Goal: Information Seeking & Learning: Learn about a topic

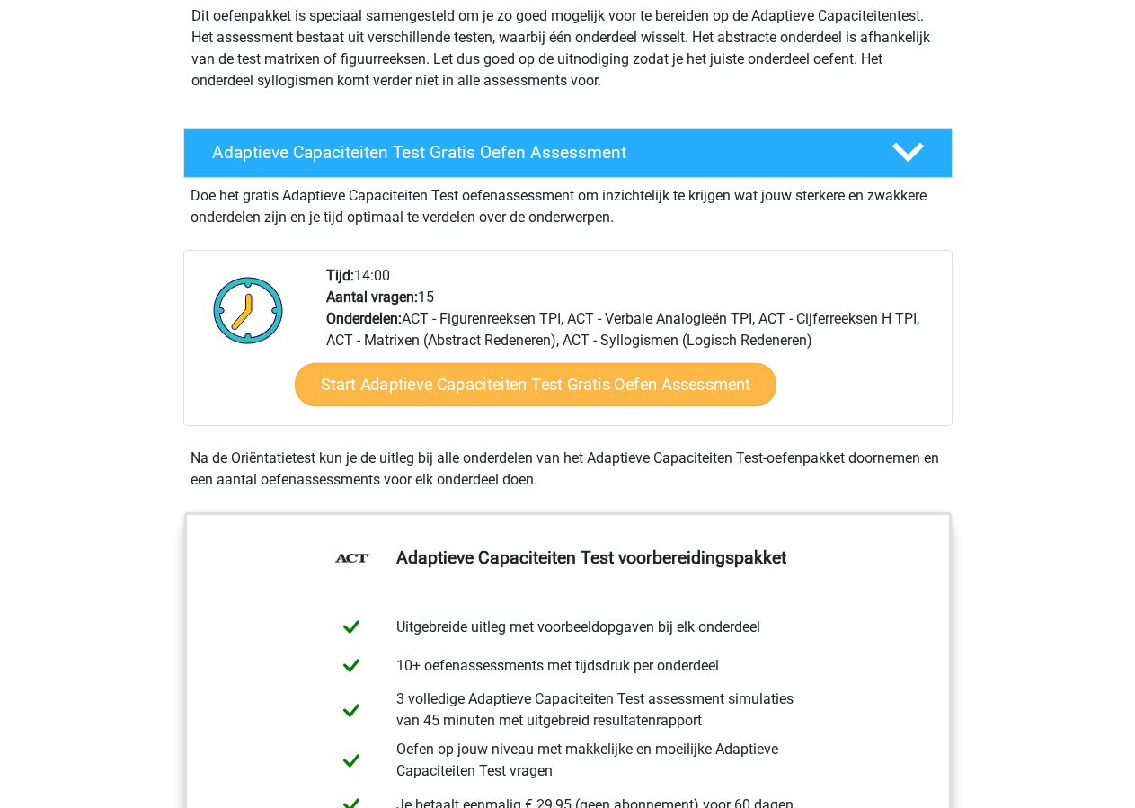
scroll to position [183, 0]
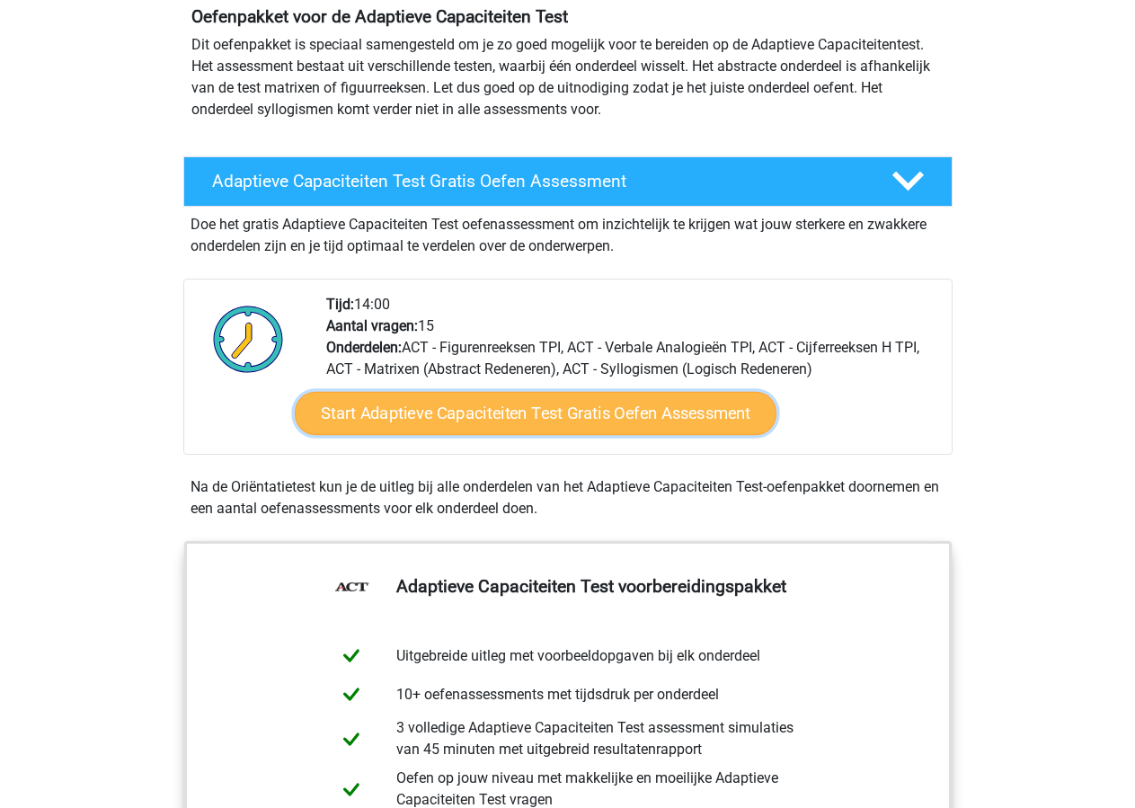
click at [571, 426] on link "Start Adaptieve Capaciteiten Test Gratis Oefen Assessment" at bounding box center [536, 413] width 482 height 43
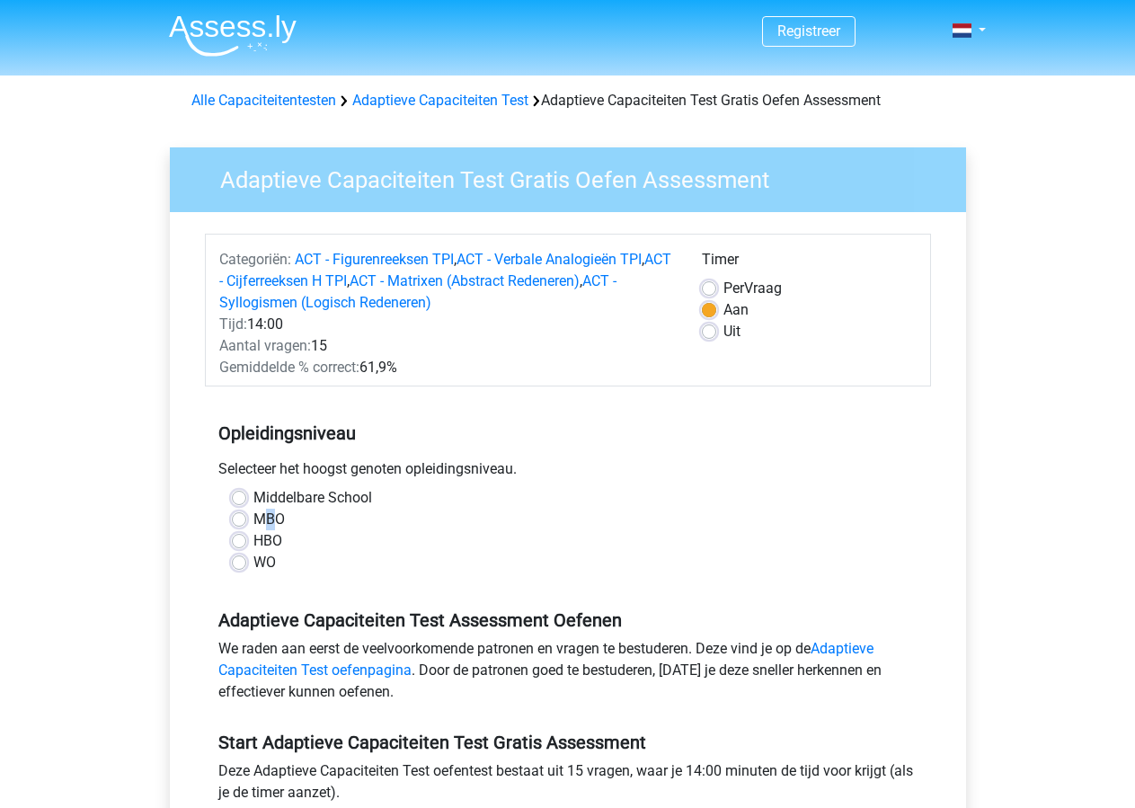
click at [270, 518] on label "MBO" at bounding box center [268, 520] width 31 height 22
click at [246, 518] on input "MBO" at bounding box center [239, 518] width 14 height 18
radio input "true"
click at [448, 540] on div "HBO" at bounding box center [568, 541] width 672 height 22
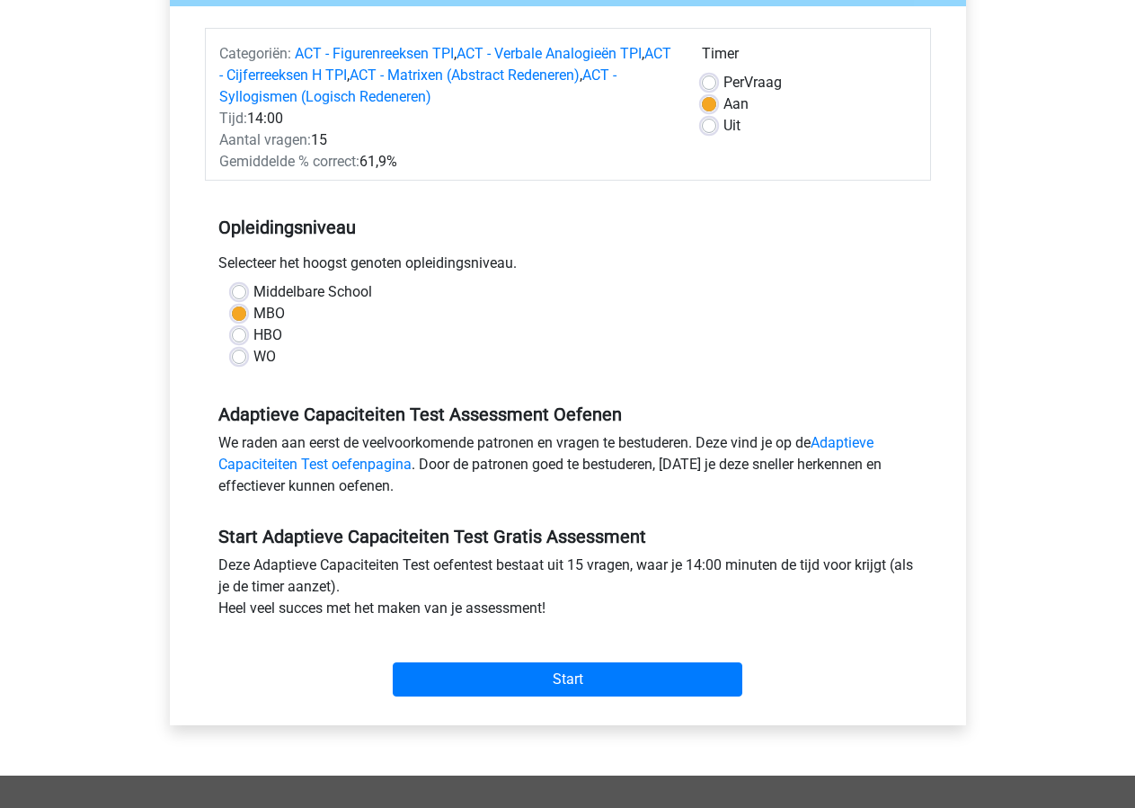
scroll to position [275, 0]
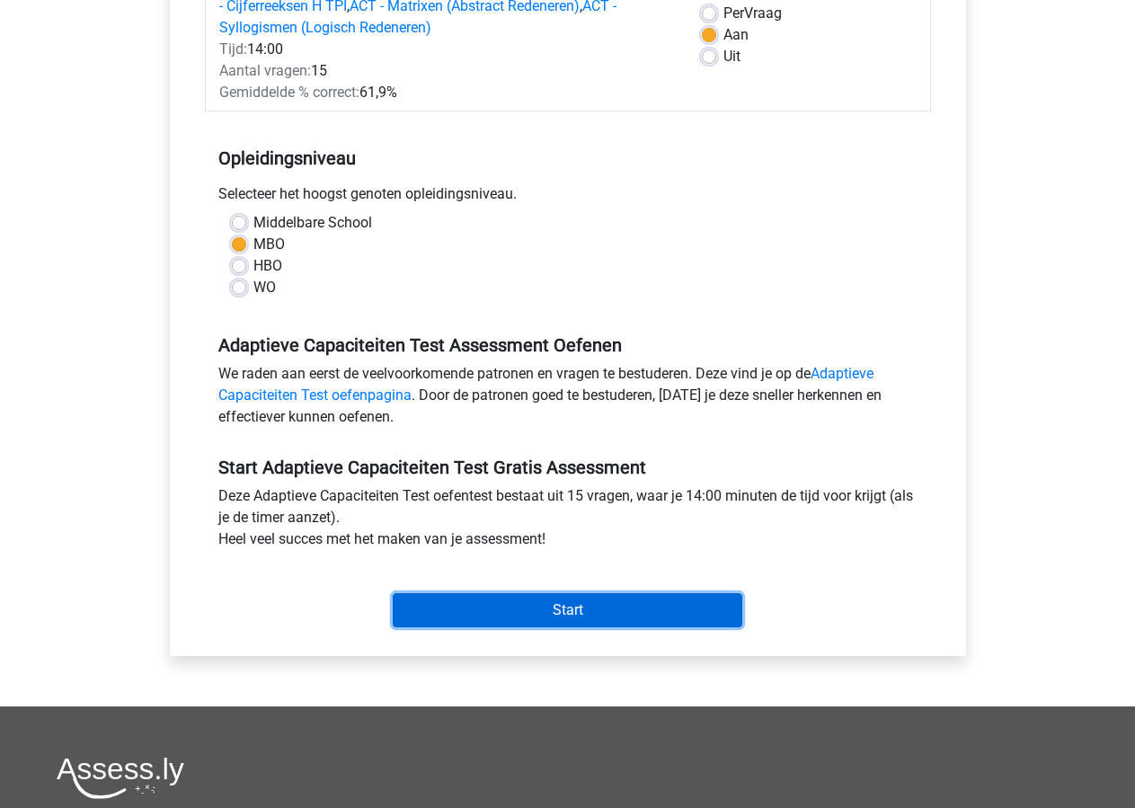
click at [581, 605] on input "Start" at bounding box center [568, 610] width 350 height 34
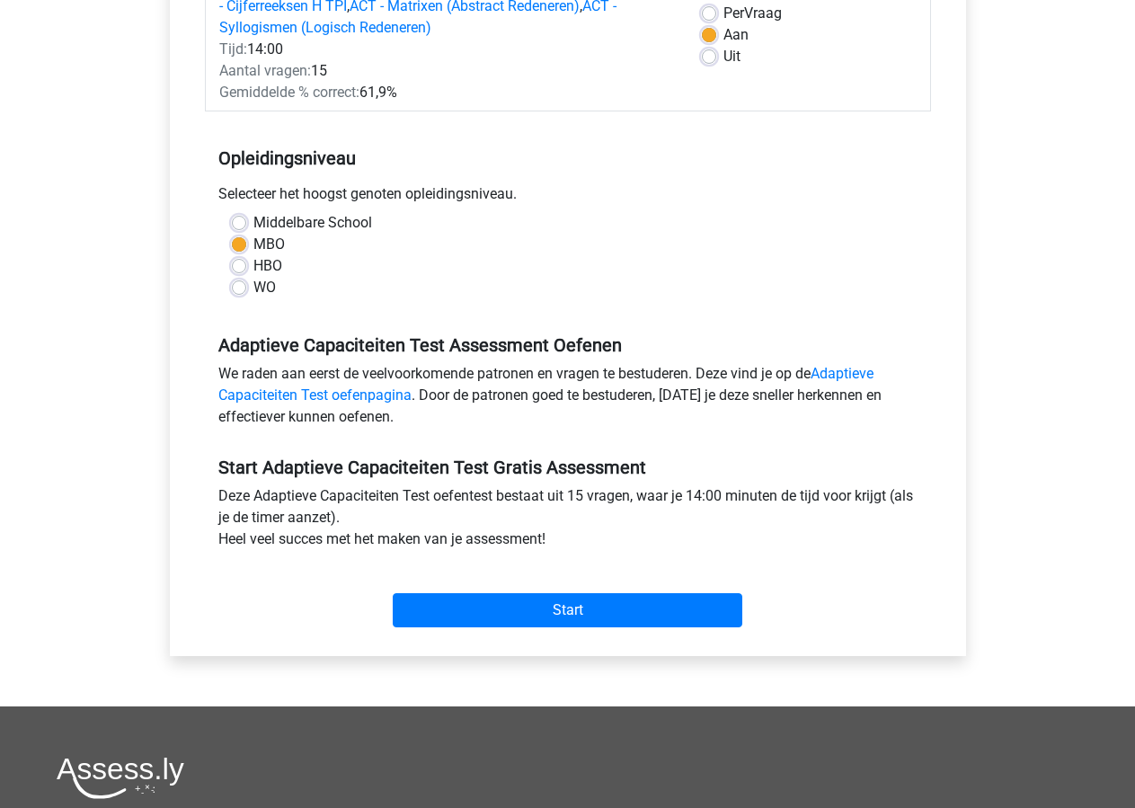
click at [130, 384] on div "Registreer" at bounding box center [567, 453] width 1135 height 1456
click at [518, 316] on div "Adaptieve Capaciteiten Test Assessment Oefenen We raden aan eerst de veelvoorko…" at bounding box center [568, 374] width 726 height 122
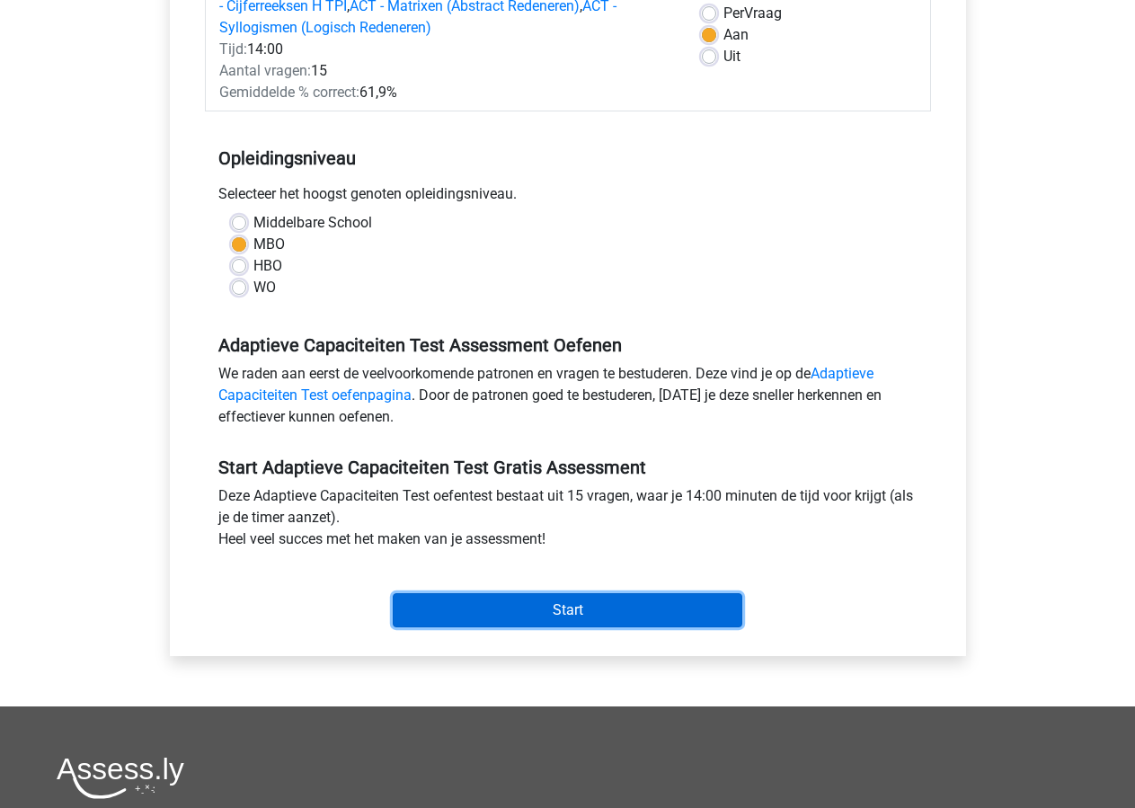
click at [583, 618] on input "Start" at bounding box center [568, 610] width 350 height 34
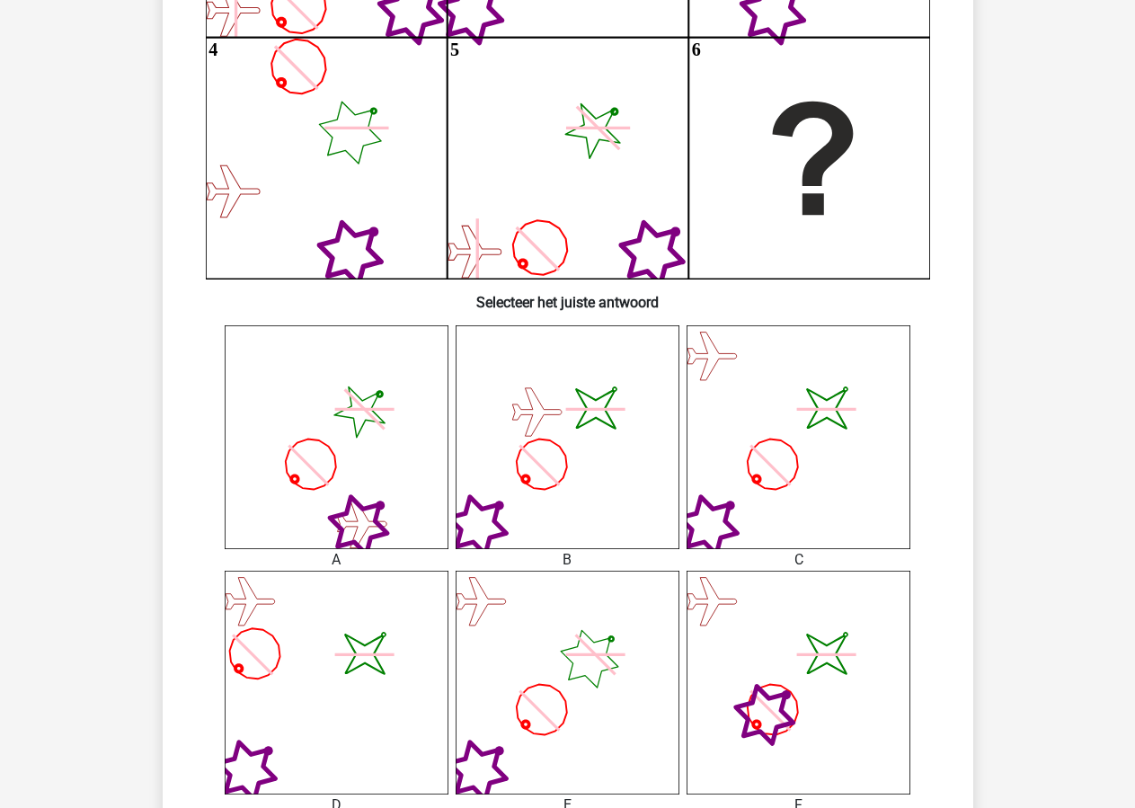
scroll to position [458, 0]
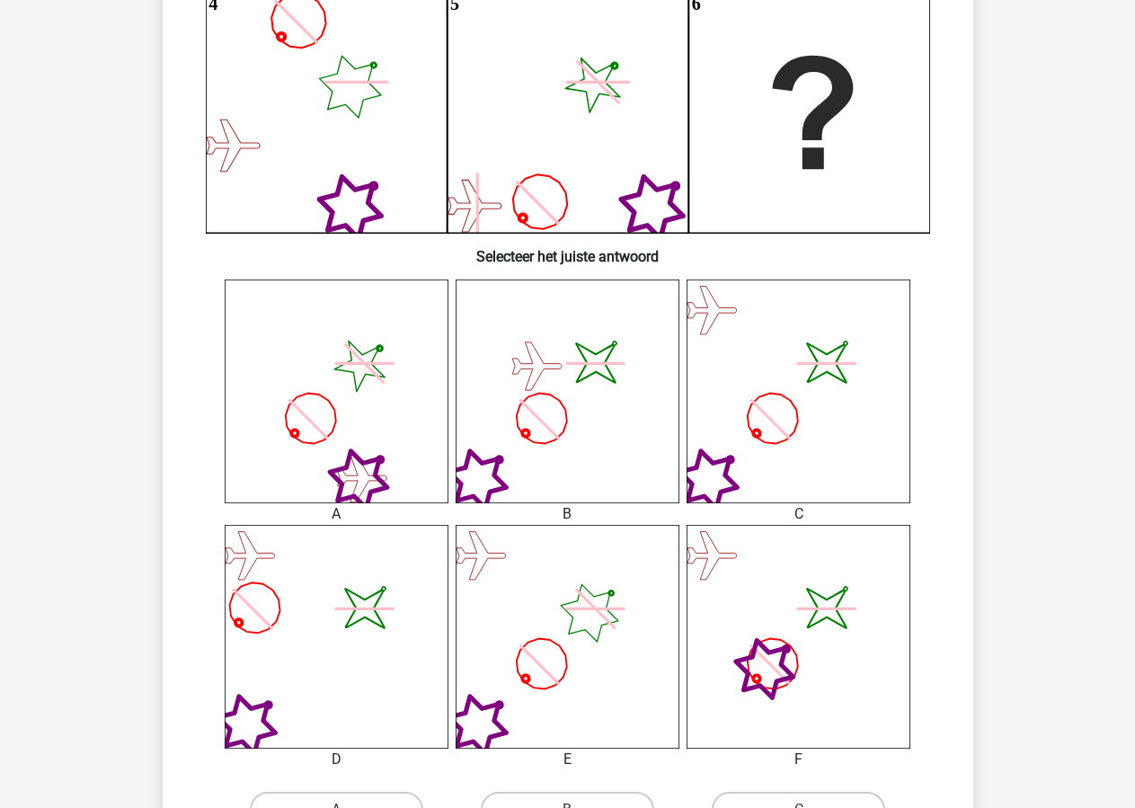
click at [565, 655] on icon at bounding box center [541, 663] width 71 height 71
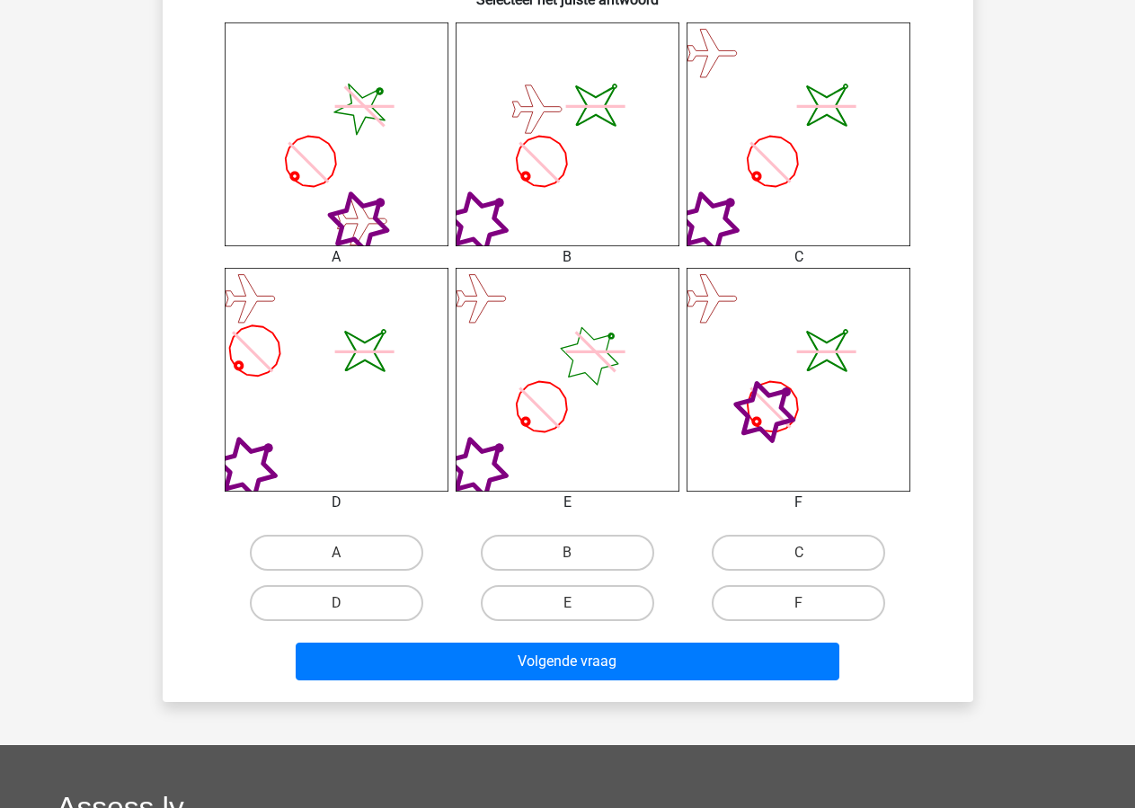
scroll to position [733, 0]
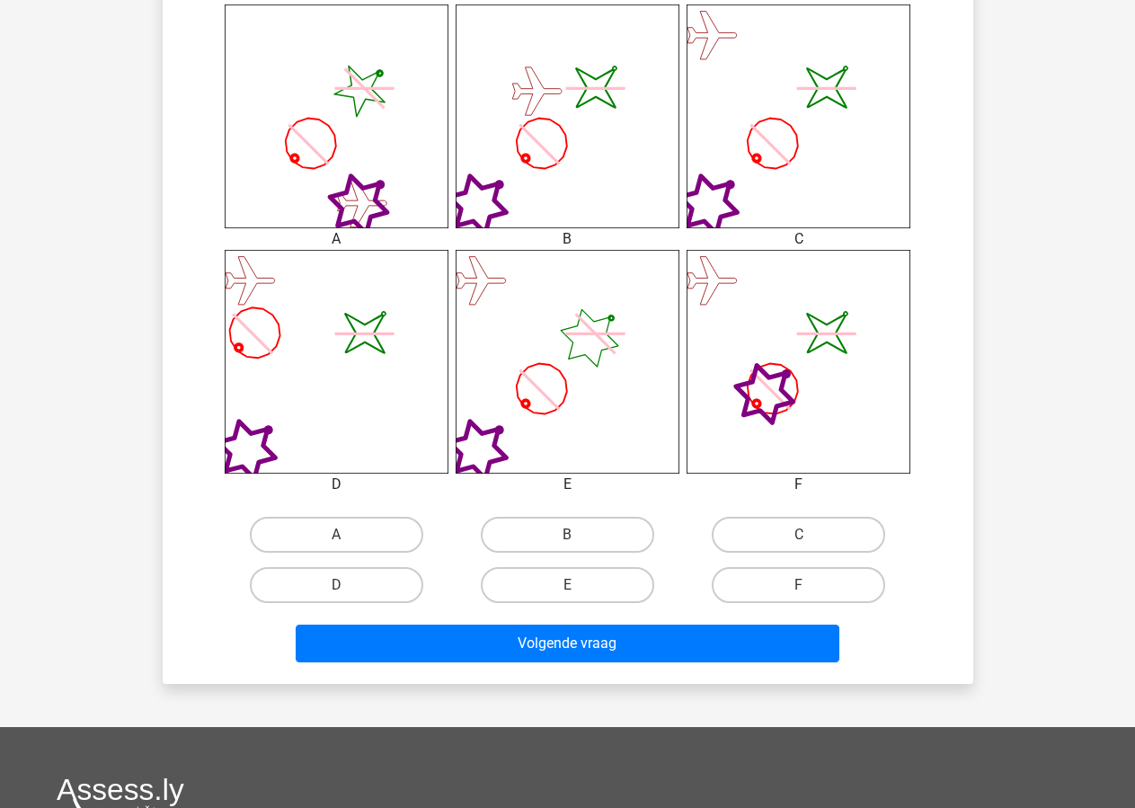
click at [574, 597] on input "E" at bounding box center [573, 591] width 12 height 12
radio input "true"
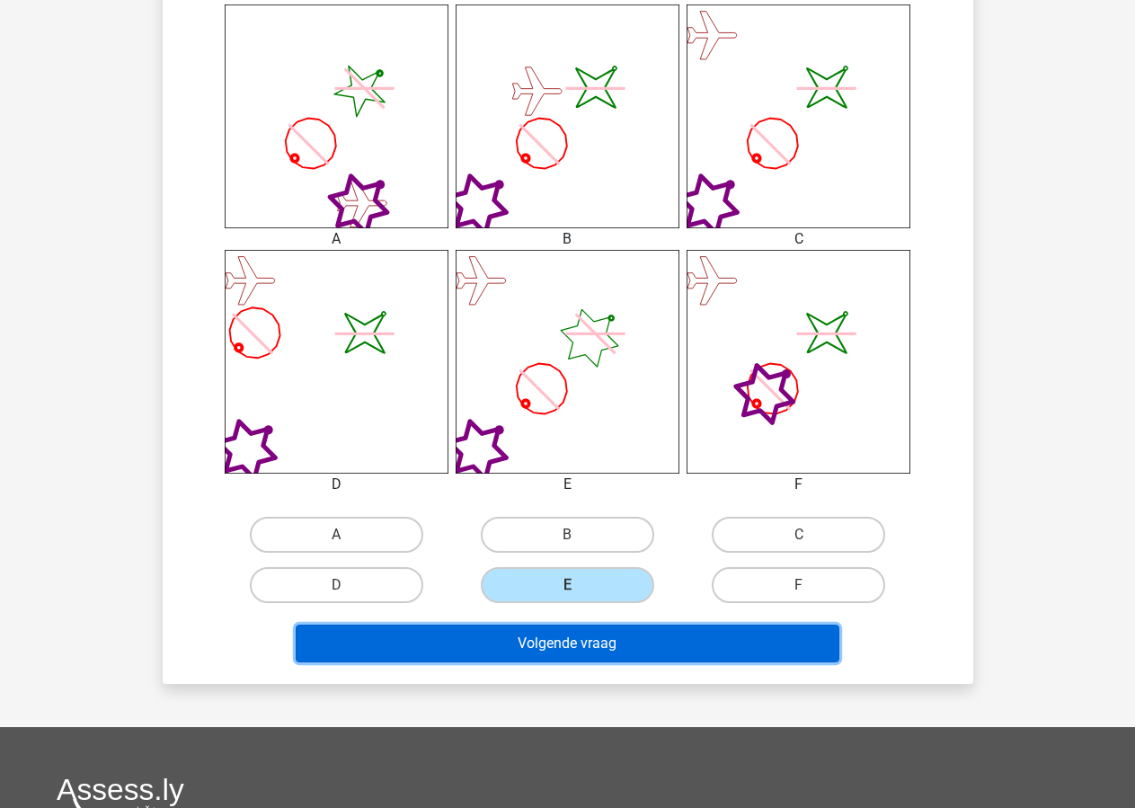
click at [594, 638] on button "Volgende vraag" at bounding box center [568, 644] width 544 height 38
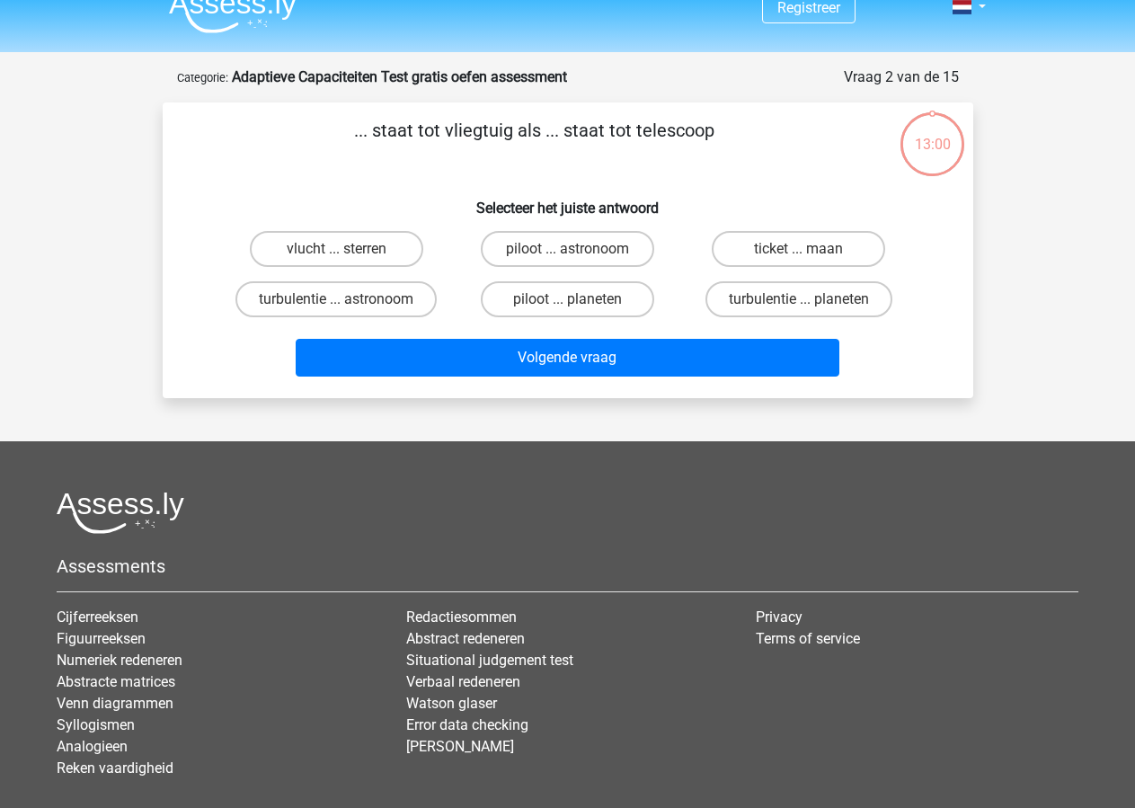
scroll to position [0, 0]
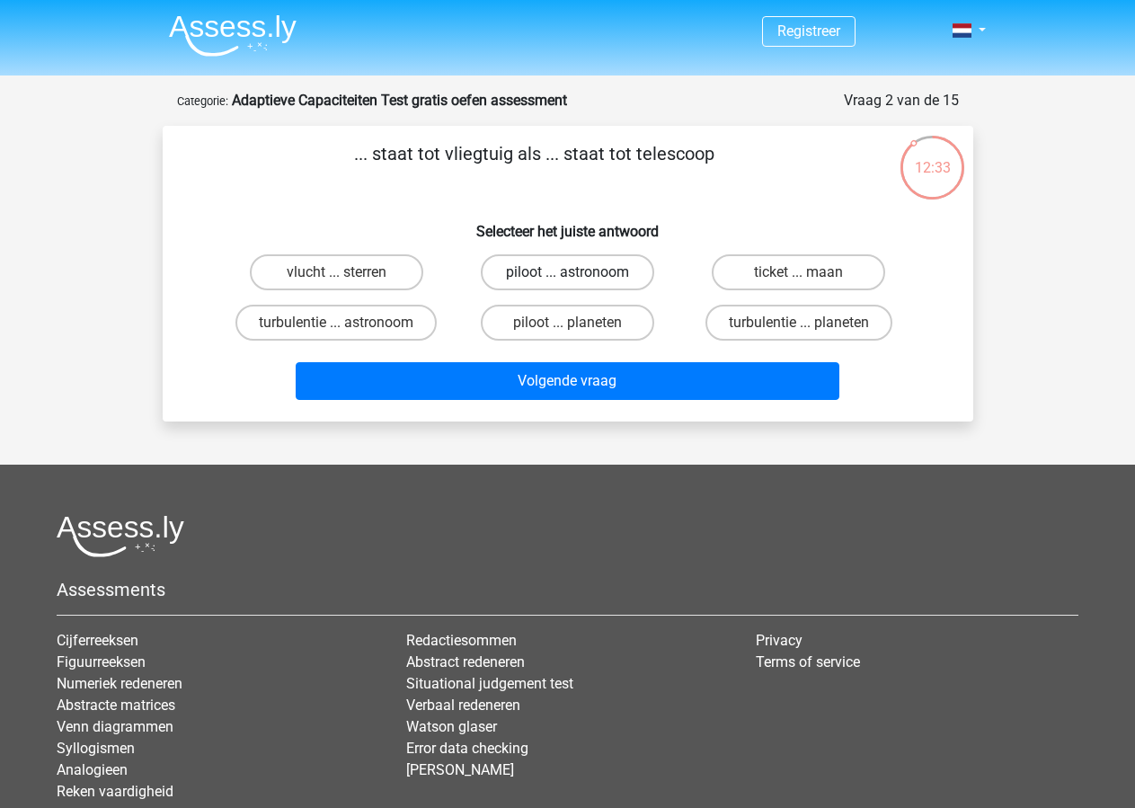
click at [567, 276] on label "piloot ... astronoom" at bounding box center [567, 272] width 173 height 36
click at [567, 276] on input "piloot ... astronoom" at bounding box center [573, 278] width 12 height 12
radio input "true"
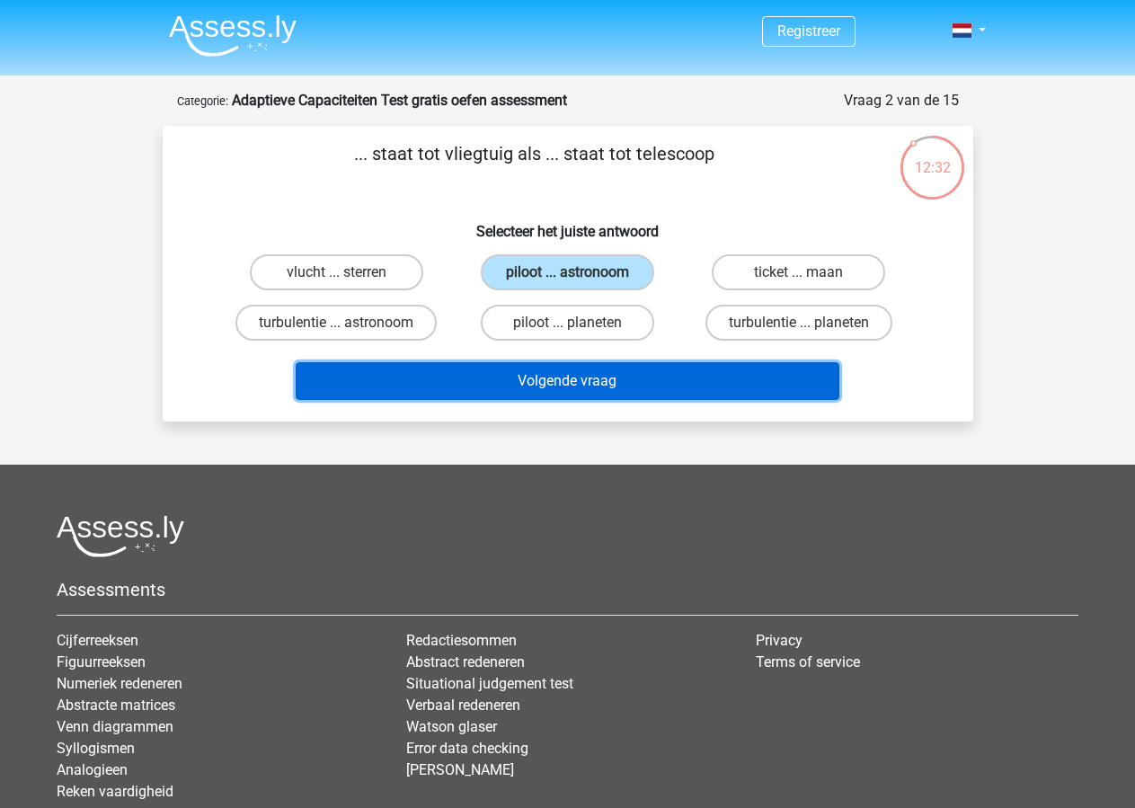
click at [575, 386] on button "Volgende vraag" at bounding box center [568, 381] width 544 height 38
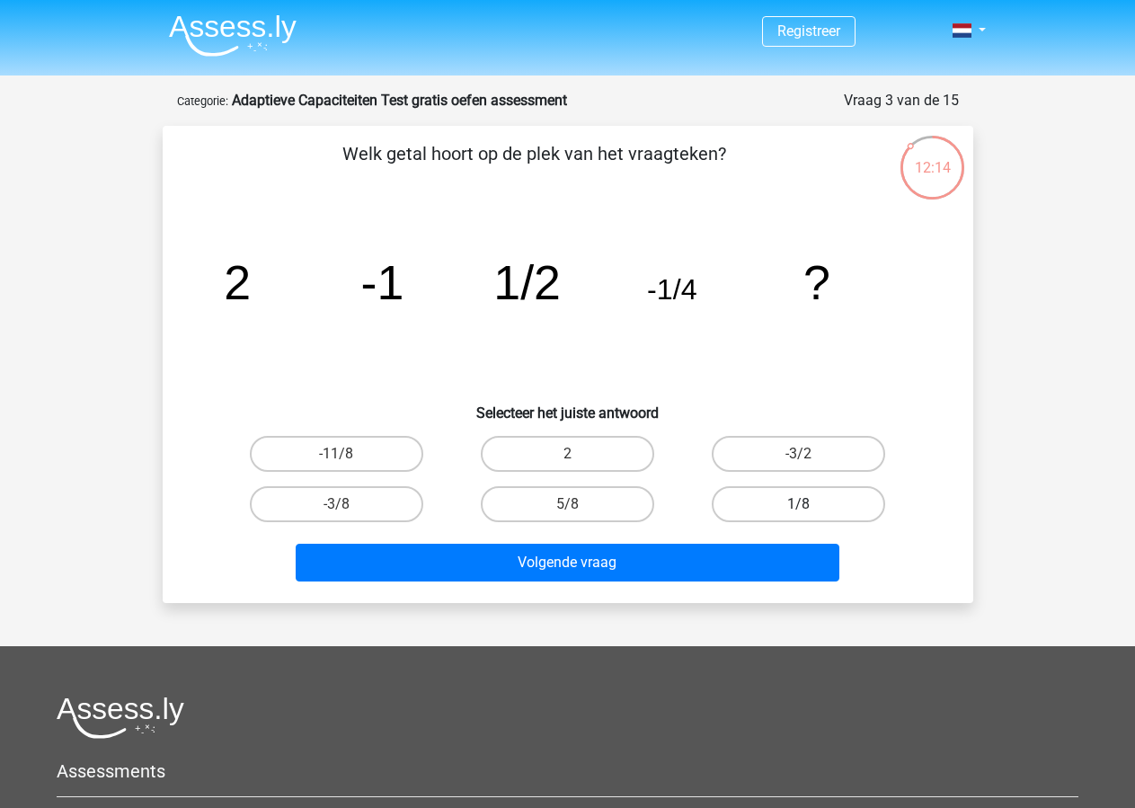
click at [765, 504] on label "1/8" at bounding box center [798, 504] width 173 height 36
click at [799, 504] on input "1/8" at bounding box center [805, 510] width 12 height 12
radio input "true"
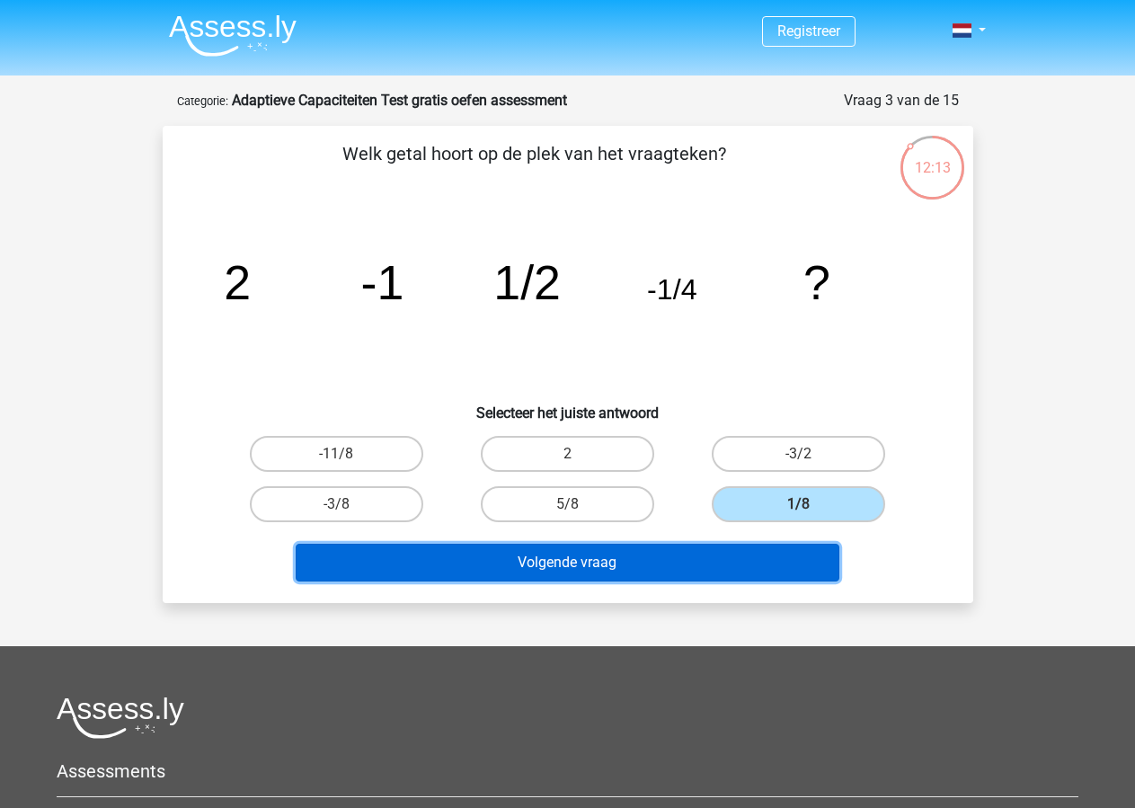
click at [753, 550] on button "Volgende vraag" at bounding box center [568, 563] width 544 height 38
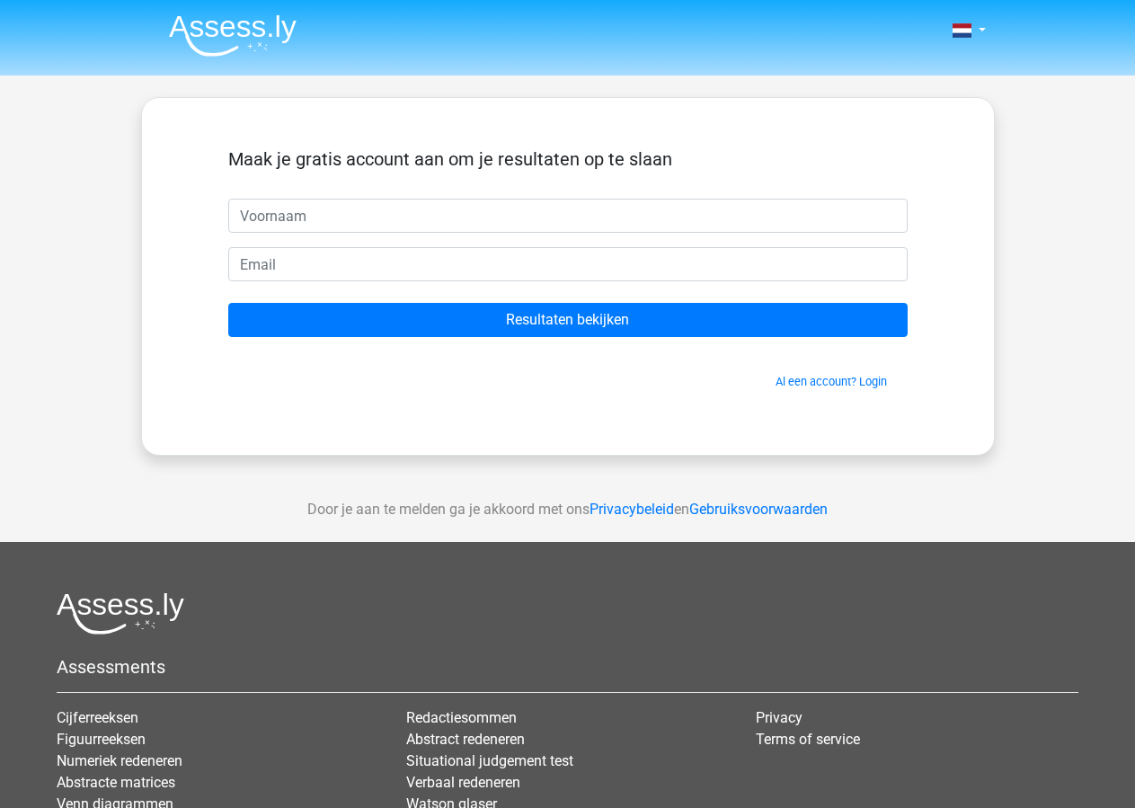
click at [411, 235] on form "Maak je gratis account aan om je resultaten op te slaan Resultaten bekijken Al …" at bounding box center [567, 269] width 679 height 242
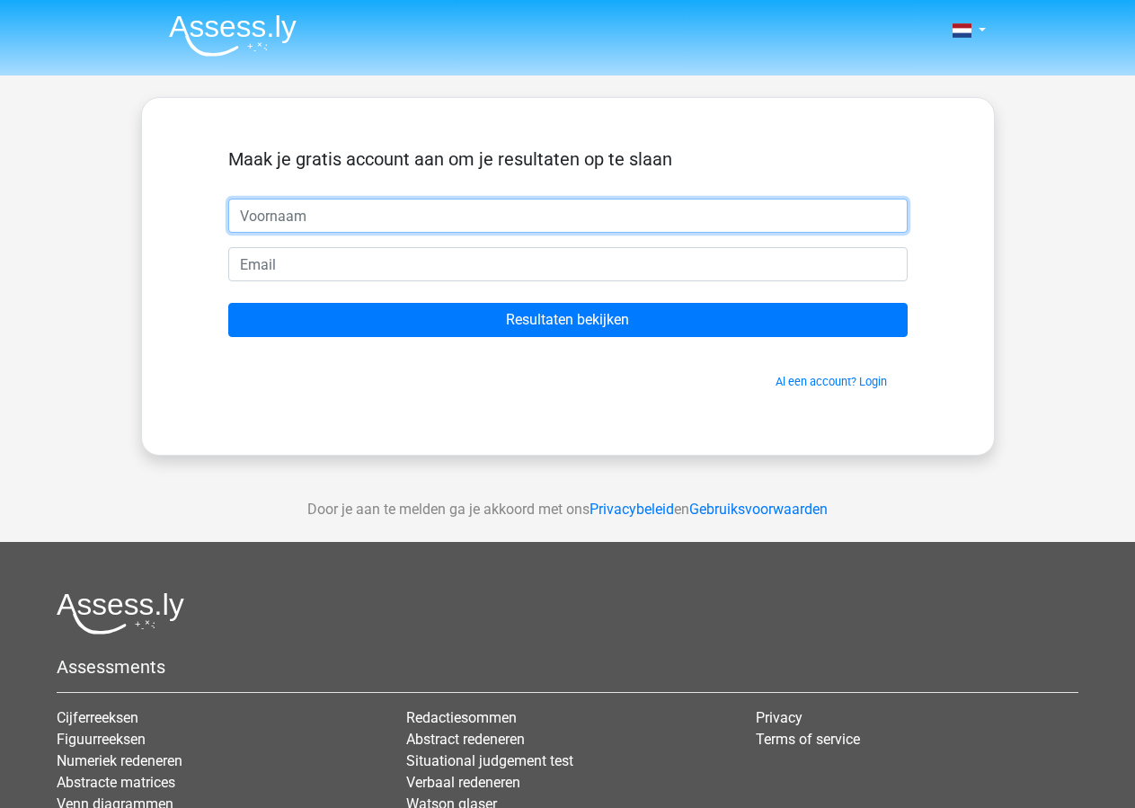
click at [414, 217] on input "text" at bounding box center [567, 216] width 679 height 34
